Goal: Information Seeking & Learning: Learn about a topic

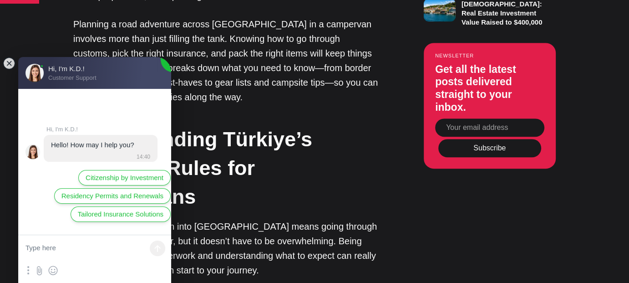
scroll to position [758, 0]
click at [10, 65] on jdiv at bounding box center [9, 63] width 13 height 13
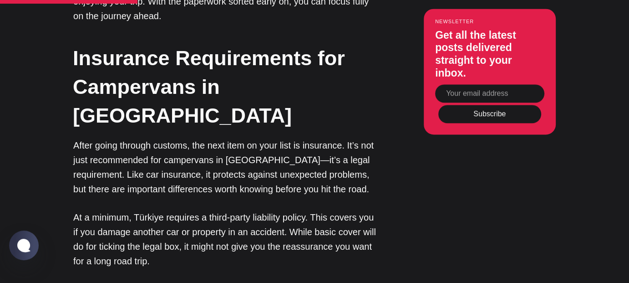
scroll to position [1343, 0]
drag, startPoint x: 397, startPoint y: 153, endPoint x: 388, endPoint y: 151, distance: 8.9
drag, startPoint x: 388, startPoint y: 151, endPoint x: 44, endPoint y: 145, distance: 343.9
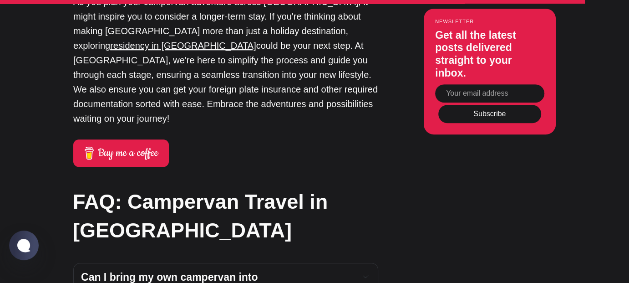
scroll to position [4029, 0]
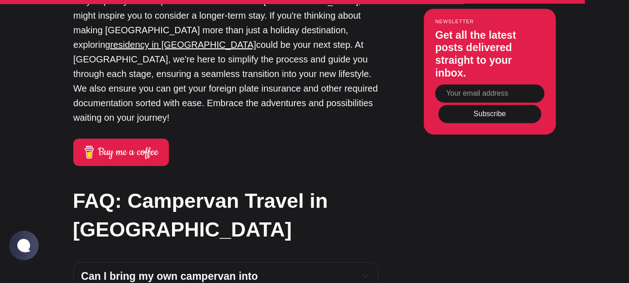
click at [118, 270] on strong "Can I bring my own campervan into [GEOGRAPHIC_DATA]?" at bounding box center [171, 283] width 180 height 26
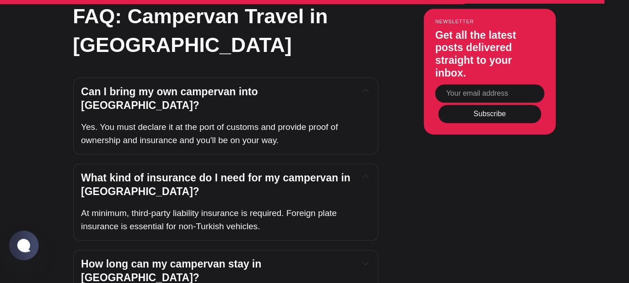
scroll to position [4214, 0]
click at [366, 261] on icon "Expand toggle to read content" at bounding box center [365, 262] width 6 height 3
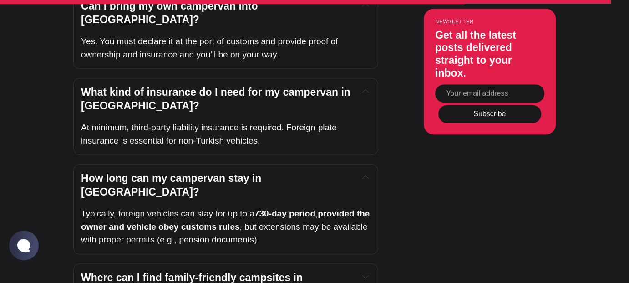
scroll to position [4299, 0]
click at [366, 275] on icon "Expand toggle to read content" at bounding box center [365, 276] width 6 height 3
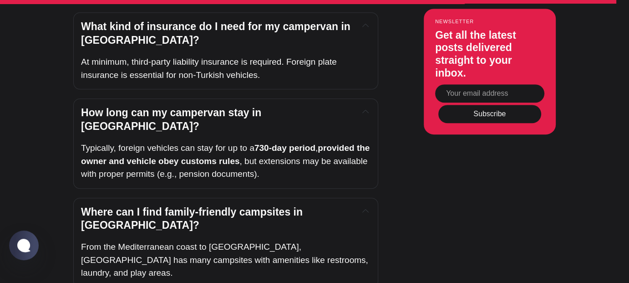
scroll to position [4365, 0]
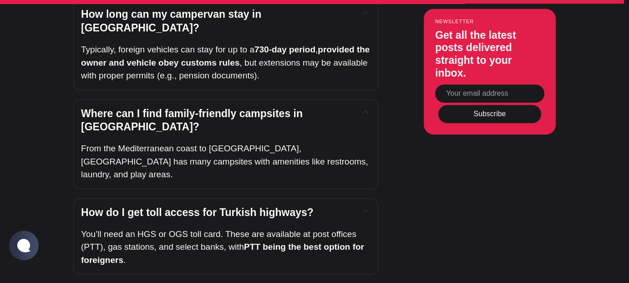
scroll to position [4464, 0]
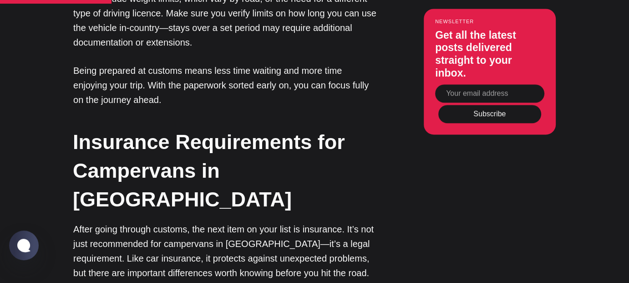
scroll to position [1199, 0]
